Goal: Task Accomplishment & Management: Manage account settings

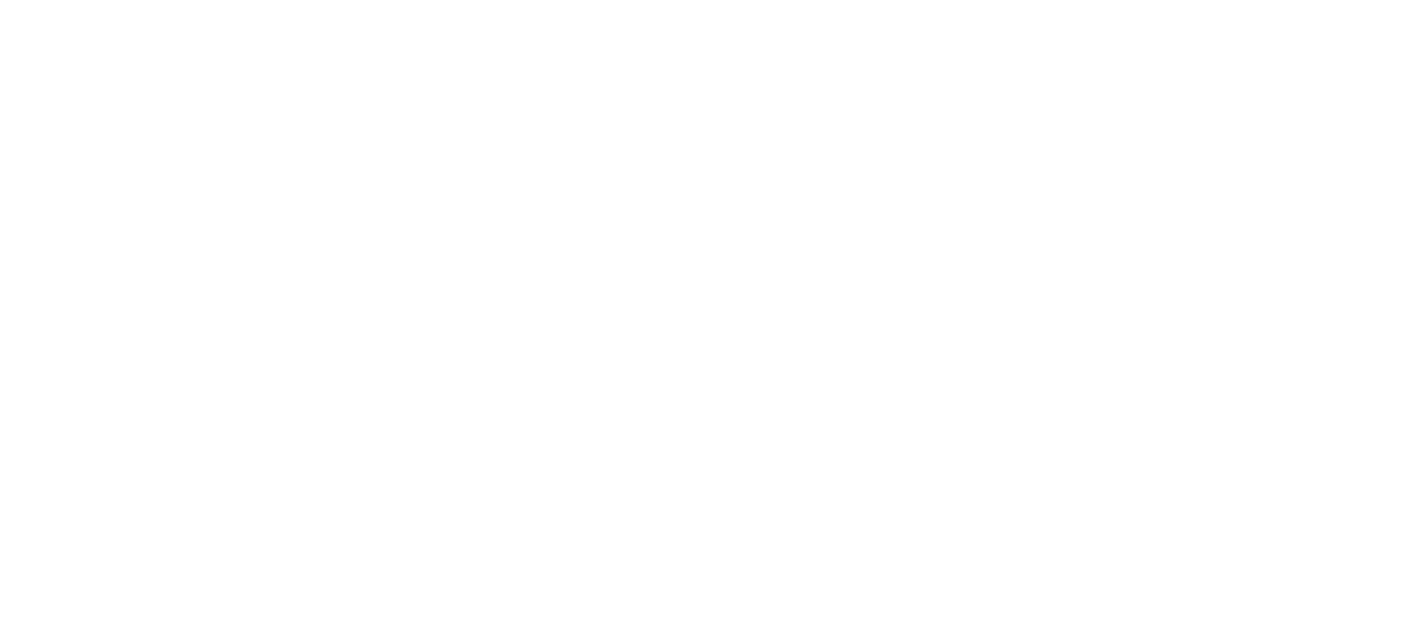
select select "Song"
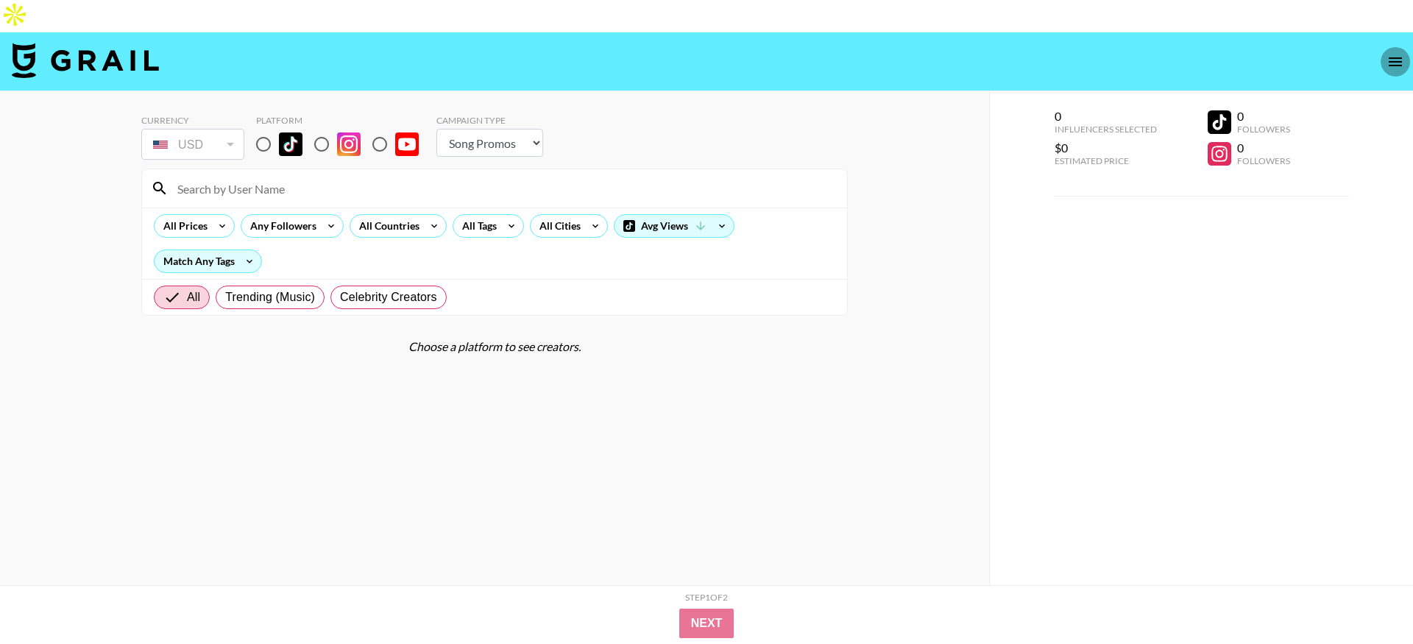
click at [1387, 53] on icon "open drawer" at bounding box center [1396, 62] width 18 height 18
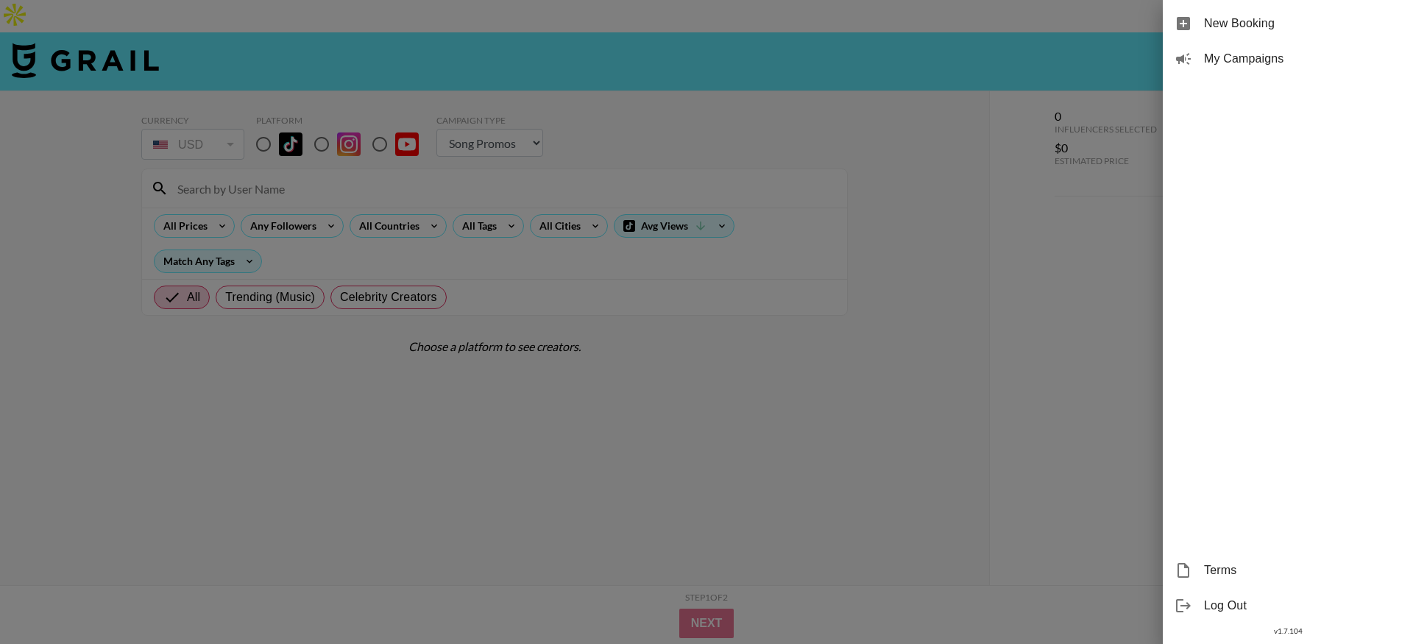
click at [1266, 68] on div "My Campaigns" at bounding box center [1288, 58] width 250 height 35
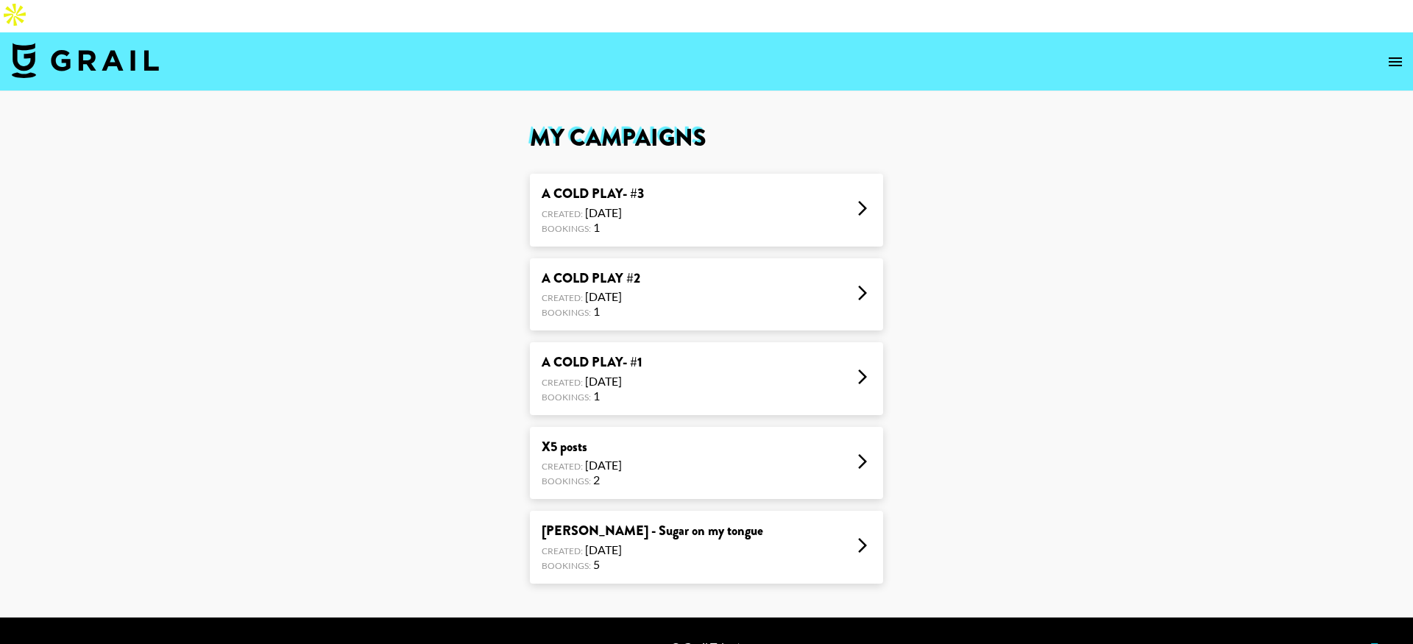
click at [691, 351] on div "A COLD PLAY- #1 Created: [DATE] Bookings: 1" at bounding box center [706, 378] width 353 height 73
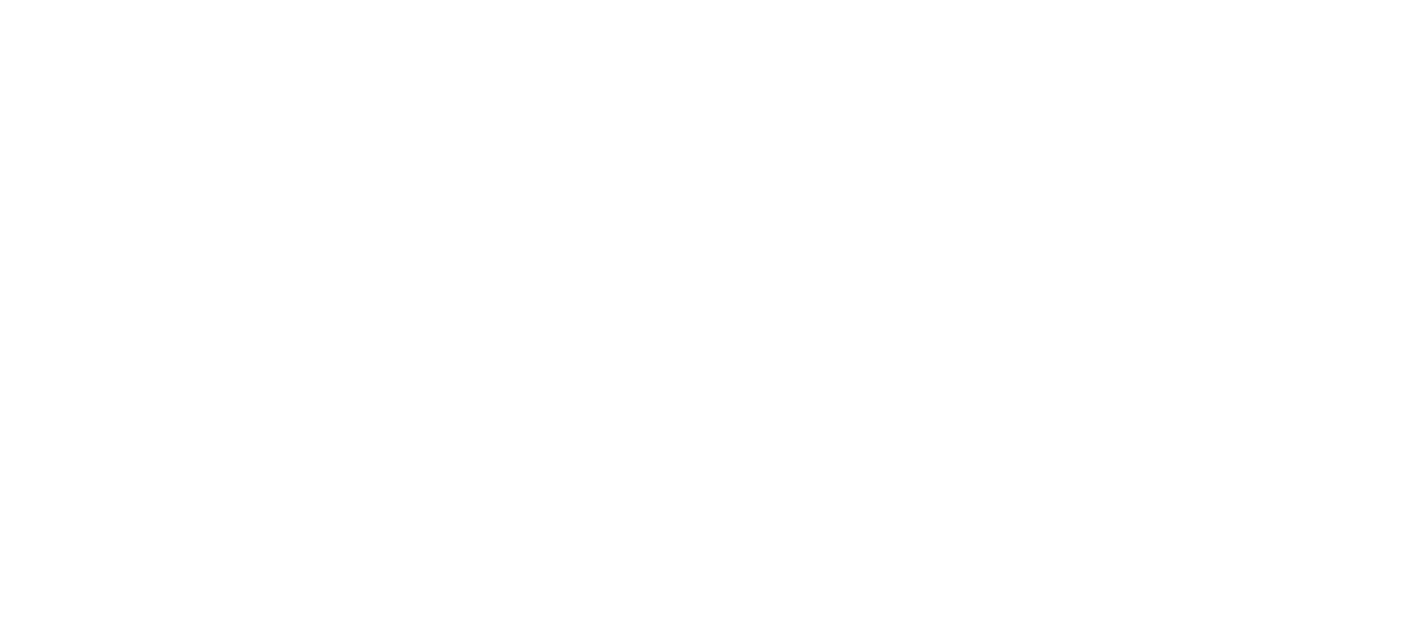
select select "Song"
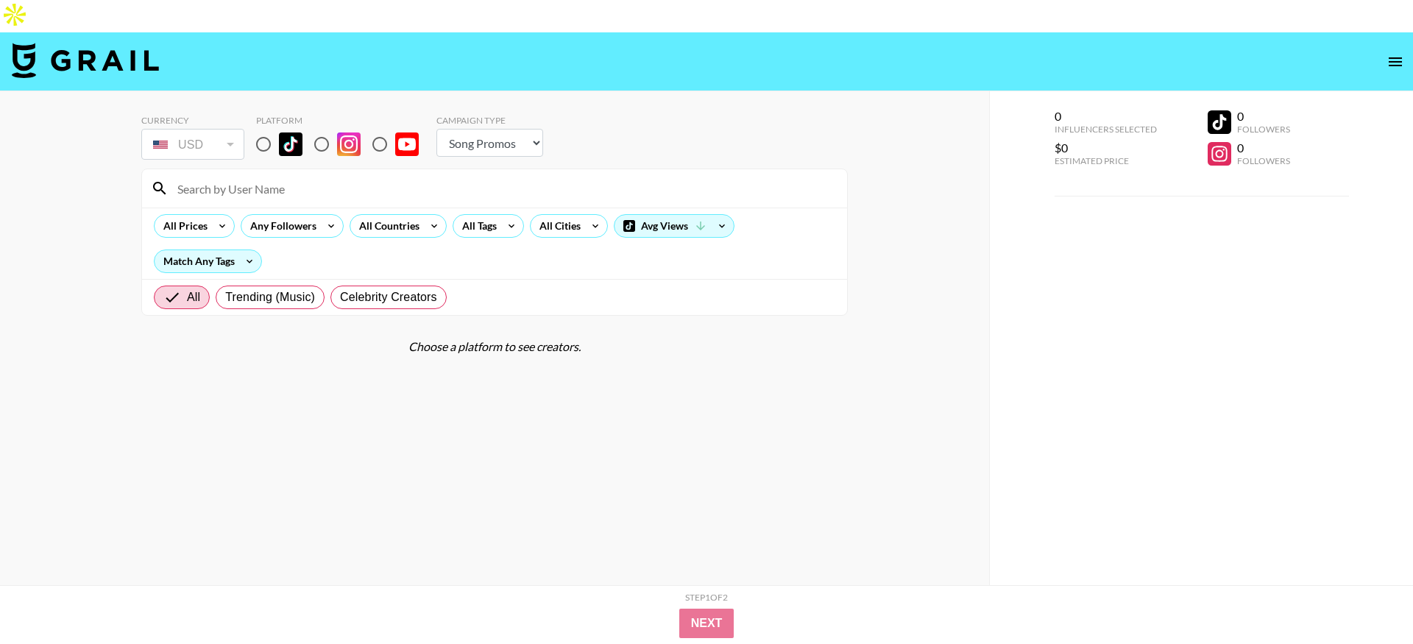
click at [1394, 57] on icon "open drawer" at bounding box center [1395, 61] width 13 height 9
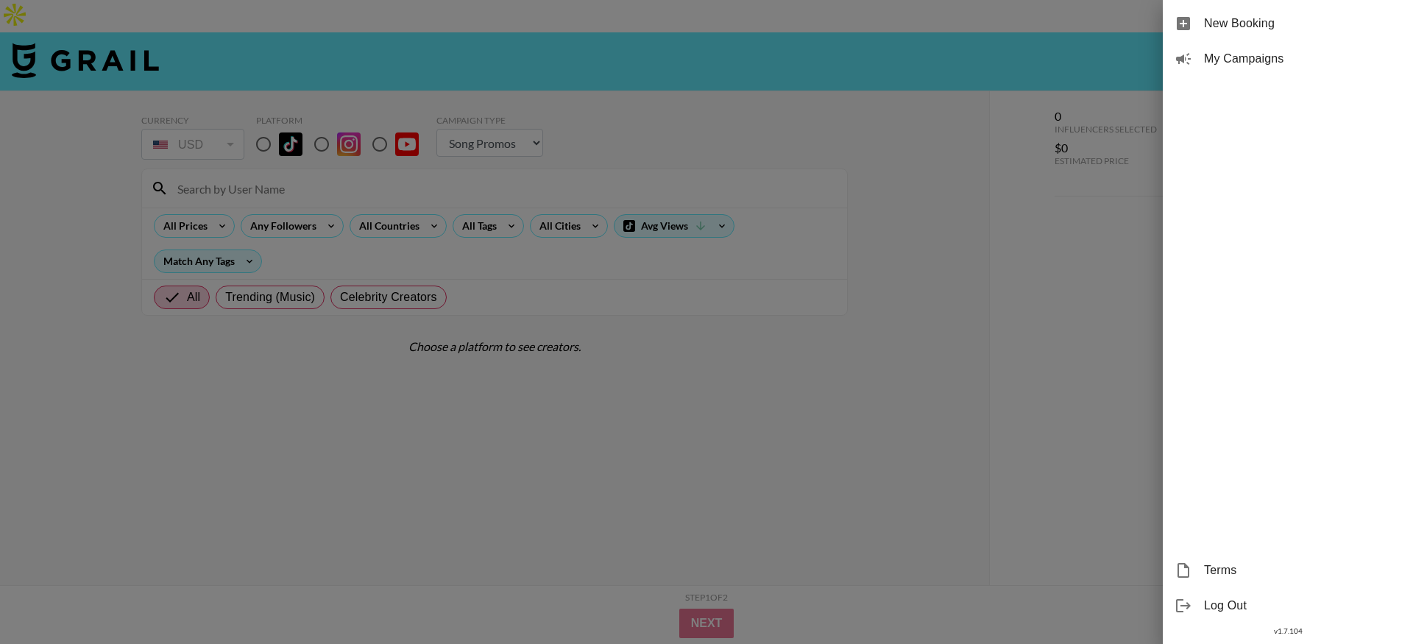
click at [1251, 64] on span "My Campaigns" at bounding box center [1302, 59] width 197 height 18
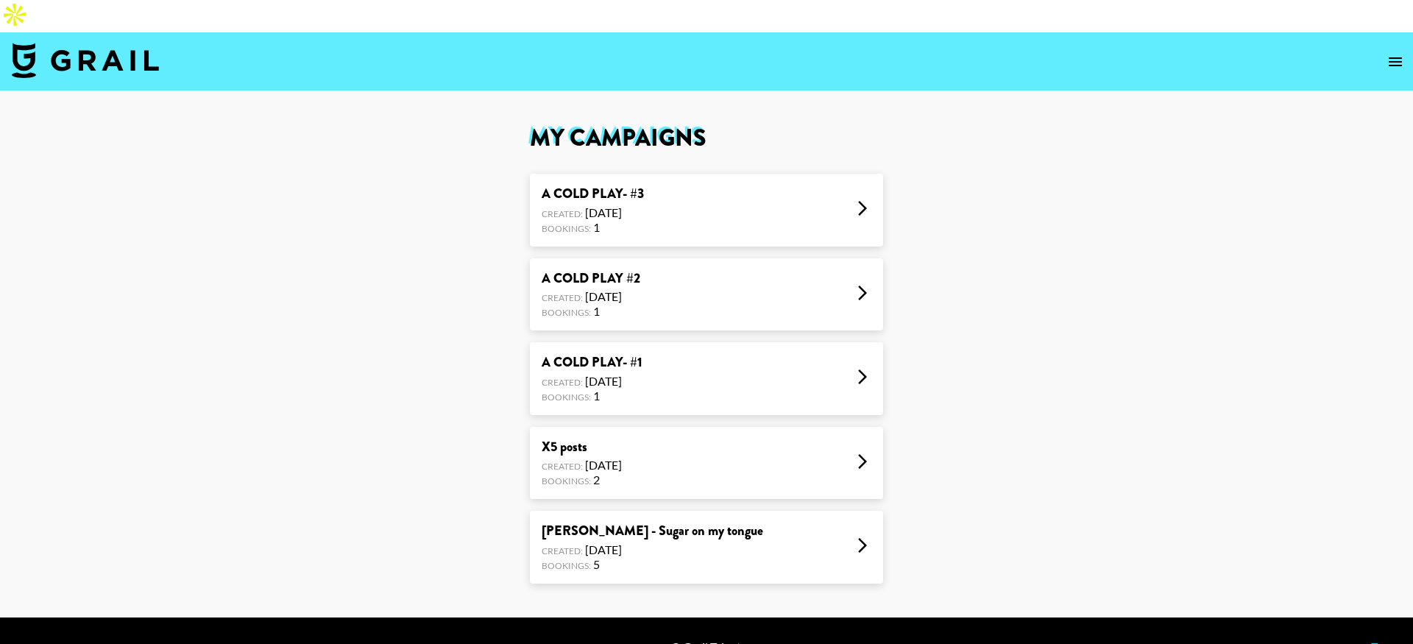
click at [771, 511] on div "Tyler - Sugar on my tongue Created: Aug 22, 2025 Bookings: 5" at bounding box center [706, 547] width 353 height 73
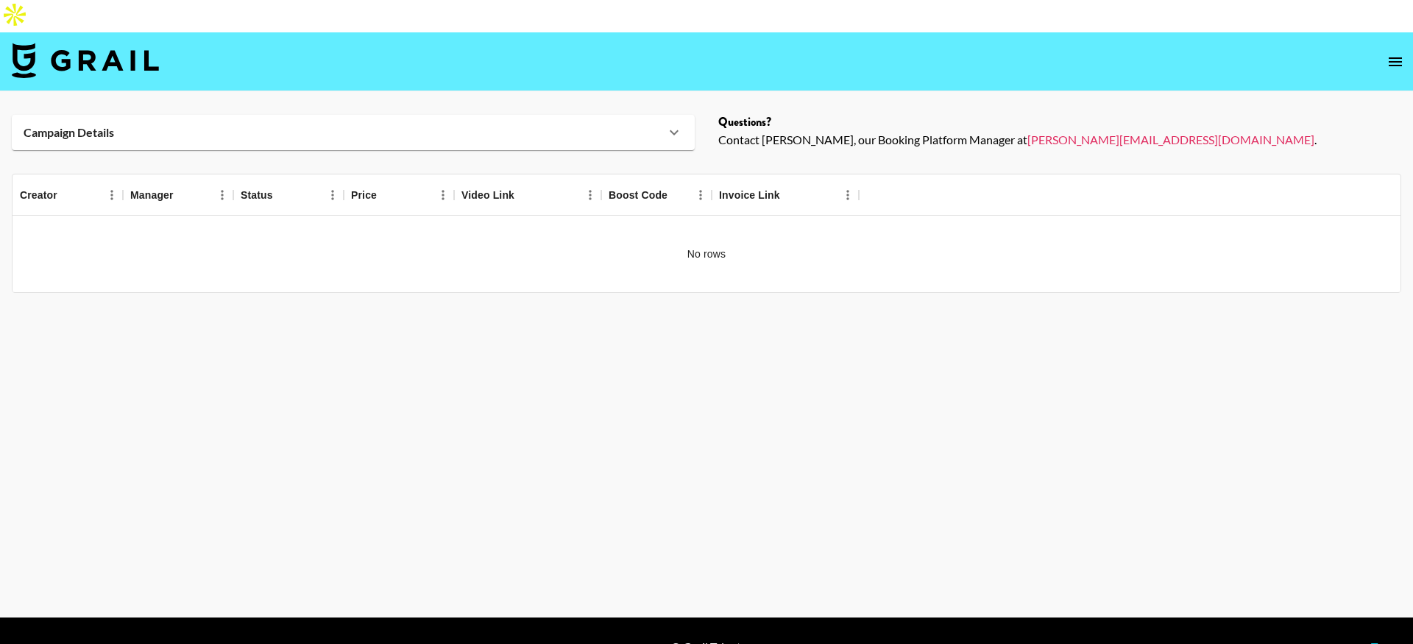
click at [967, 401] on main "Campaign Details Details Questions? Contact Ella, our Booking Platform Manager …" at bounding box center [706, 354] width 1413 height 526
click at [669, 116] on div "Campaign Details" at bounding box center [353, 132] width 683 height 35
